Goal: Information Seeking & Learning: Learn about a topic

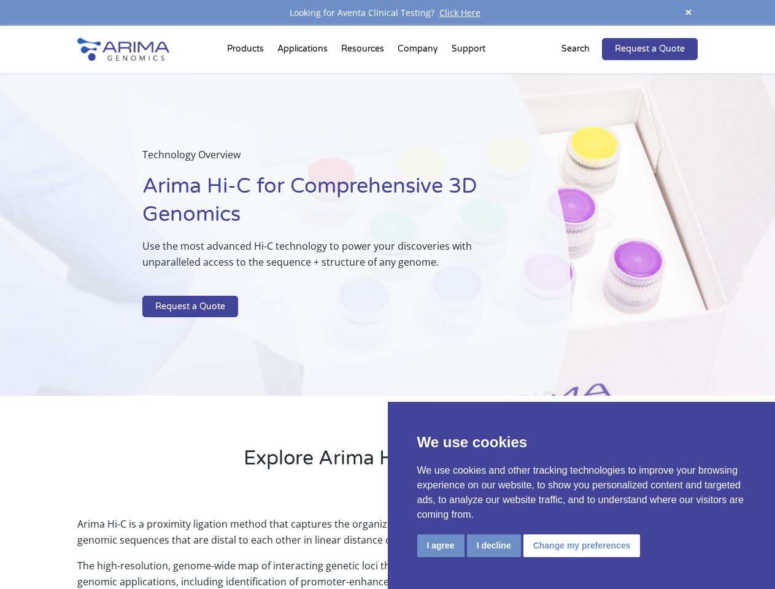
click at [387, 295] on p at bounding box center [325, 288] width 366 height 16
click at [441, 545] on button "I agree" at bounding box center [440, 545] width 47 height 23
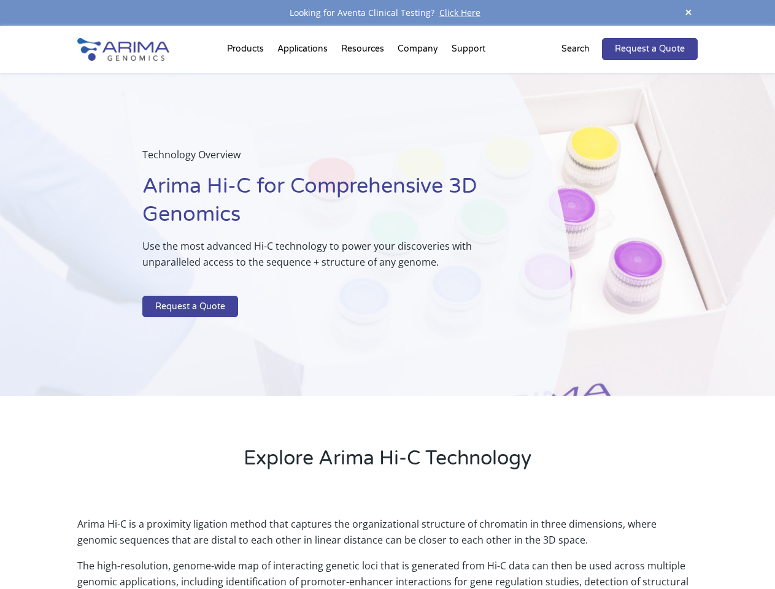
click at [493, 545] on p "Arima Hi-C is a proximity ligation method that captures the organizational stru…" at bounding box center [387, 537] width 620 height 42
click at [580, 545] on p "Arima Hi-C is a proximity ligation method that captures the organizational stru…" at bounding box center [387, 537] width 620 height 42
click at [688, 13] on span at bounding box center [688, 13] width 18 height 17
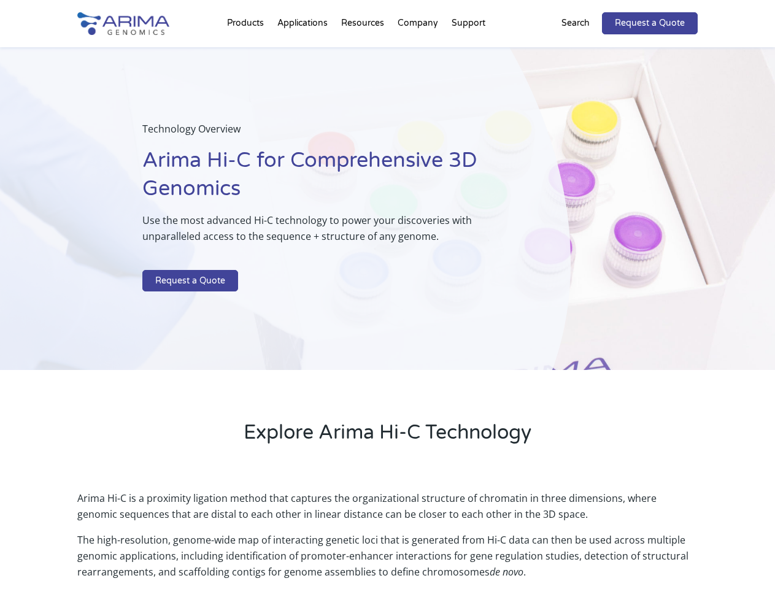
click at [387, 307] on div "Technology Overview Arima Hi-C for Comprehensive 3D Genomics Use the most advan…" at bounding box center [285, 208] width 571 height 323
click at [247, 52] on div "Technology Overview Arima Hi-C for Comprehensive 3D Genomics Use the most advan…" at bounding box center [285, 208] width 571 height 323
click at [364, 52] on div "Technology Overview Arima Hi-C for Comprehensive 3D Genomics Use the most advan…" at bounding box center [285, 208] width 571 height 323
click at [418, 52] on div "Technology Overview Arima Hi-C for Comprehensive 3D Genomics Use the most advan…" at bounding box center [285, 208] width 571 height 323
click at [468, 52] on div "Technology Overview Arima Hi-C for Comprehensive 3D Genomics Use the most advan…" at bounding box center [285, 208] width 571 height 323
